Goal: Task Accomplishment & Management: Use online tool/utility

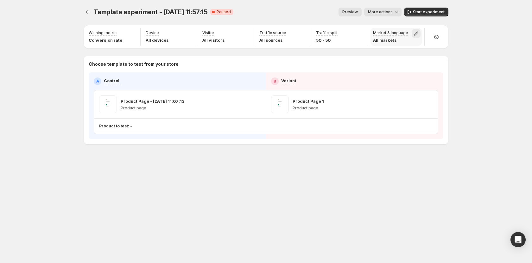
click at [413, 31] on icon "button" at bounding box center [416, 33] width 6 height 6
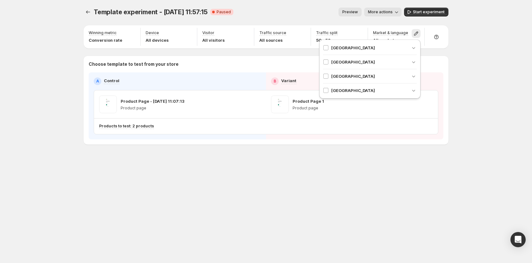
click at [361, 46] on div "Angola" at bounding box center [370, 48] width 94 height 6
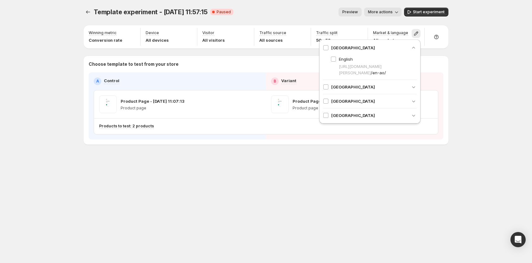
click at [381, 82] on div "Benin" at bounding box center [370, 87] width 94 height 14
click at [384, 87] on div "Benin" at bounding box center [370, 87] width 94 height 6
click at [379, 123] on div "Burkina Faso" at bounding box center [370, 126] width 94 height 6
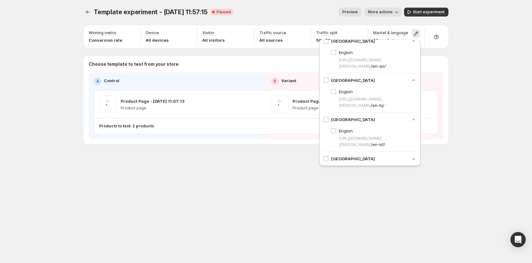
scroll to position [8, 0]
click at [368, 157] on div "[GEOGRAPHIC_DATA]" at bounding box center [370, 158] width 94 height 6
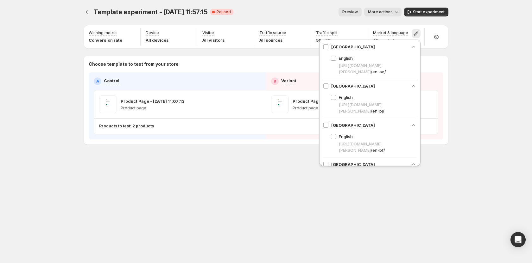
scroll to position [0, 0]
click at [410, 163] on icon "button" at bounding box center [413, 165] width 6 height 6
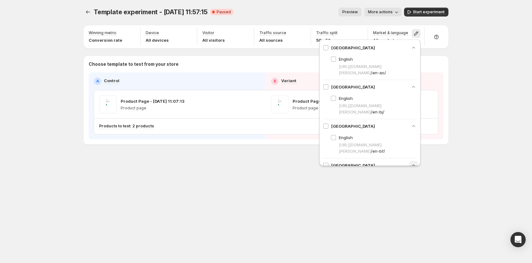
click at [410, 163] on icon "button" at bounding box center [413, 165] width 6 height 6
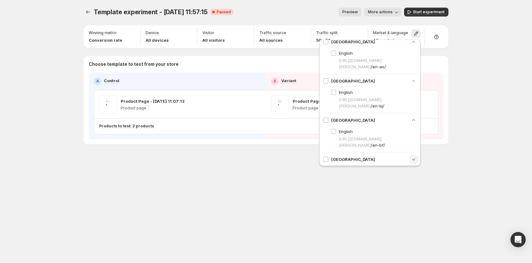
scroll to position [8, 0]
click at [415, 160] on div "Angola English https://gemcommerce-stg-tanya.myshopify.com /en-ao/ Benin Englis…" at bounding box center [369, 99] width 101 height 134
click at [410, 157] on icon "button" at bounding box center [413, 158] width 6 height 6
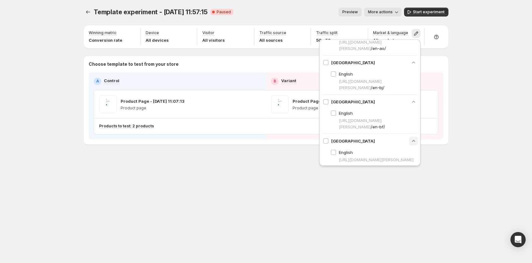
scroll to position [33, 0]
click at [413, 136] on icon "button" at bounding box center [413, 139] width 6 height 6
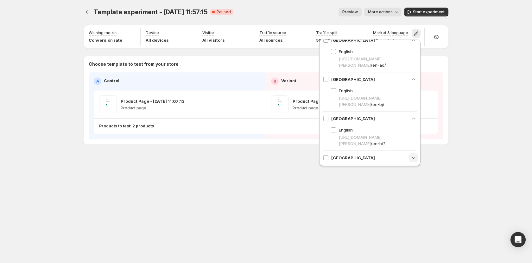
click at [412, 159] on icon "button" at bounding box center [413, 158] width 6 height 6
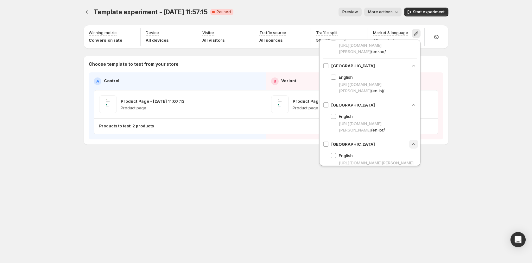
scroll to position [33, 0]
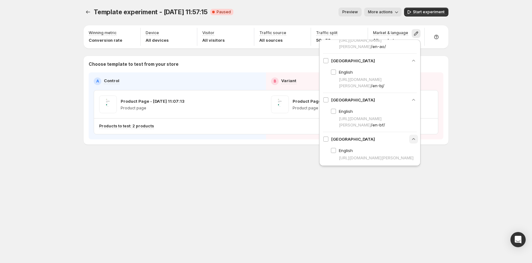
click at [470, 128] on div "Template experiment - Jul 10, 11:57:15. This page is ready Template experiment …" at bounding box center [266, 131] width 532 height 263
